Goal: Check status: Verify the current state of an ongoing process or item

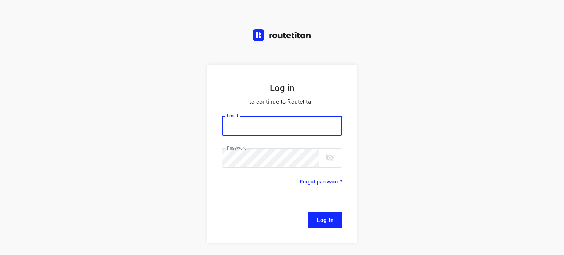
type input "[EMAIL_ADDRESS][DOMAIN_NAME]"
click at [323, 218] on span "Log In" at bounding box center [325, 221] width 17 height 10
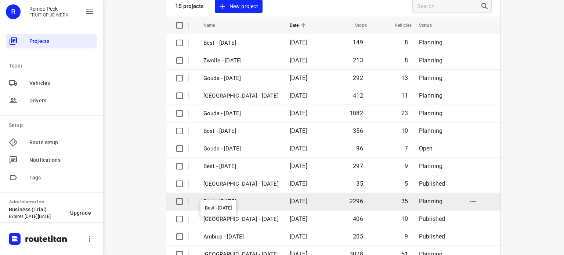
scroll to position [73, 0]
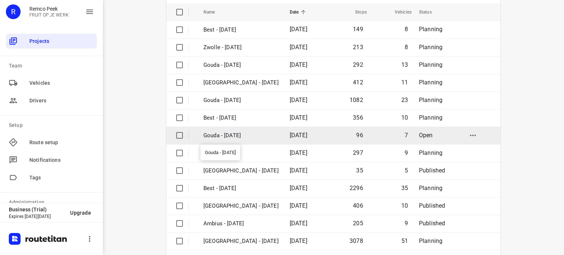
click at [234, 138] on p "Gouda - [DATE]" at bounding box center [241, 136] width 75 height 8
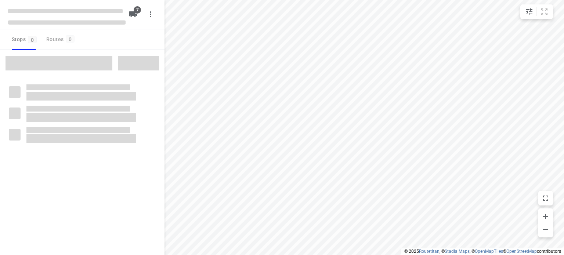
checkbox input "true"
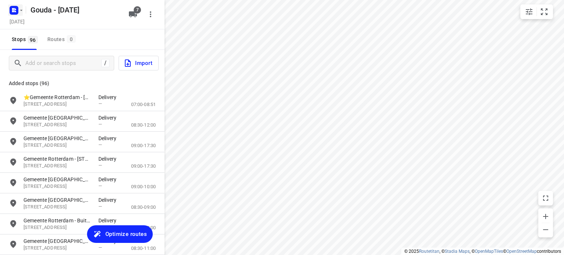
click at [15, 12] on rect "button" at bounding box center [14, 10] width 9 height 9
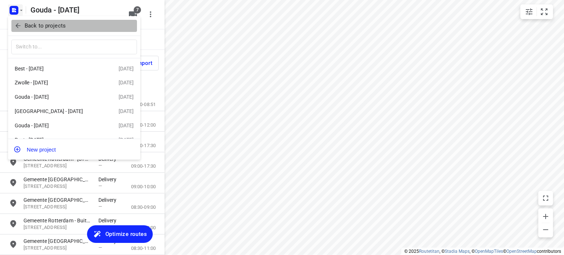
click at [17, 24] on icon "button" at bounding box center [17, 25] width 7 height 7
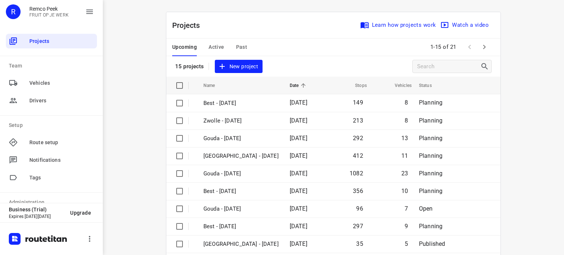
click at [236, 48] on span "Past" at bounding box center [241, 47] width 11 height 9
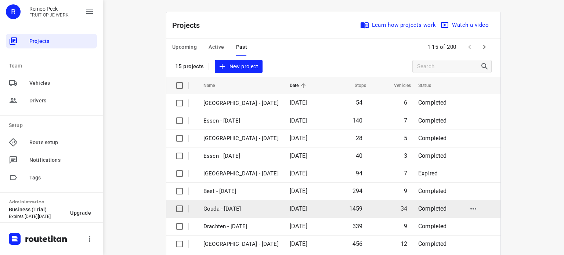
click at [241, 208] on p "Gouda - [DATE]" at bounding box center [241, 209] width 75 height 8
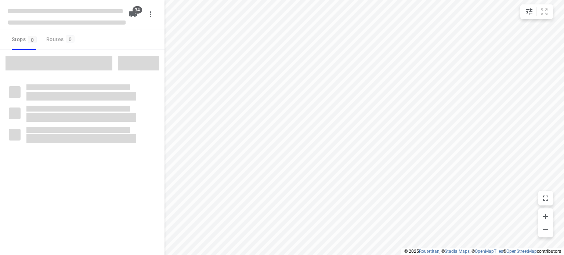
checkbox input "true"
